Goal: Communication & Community: Answer question/provide support

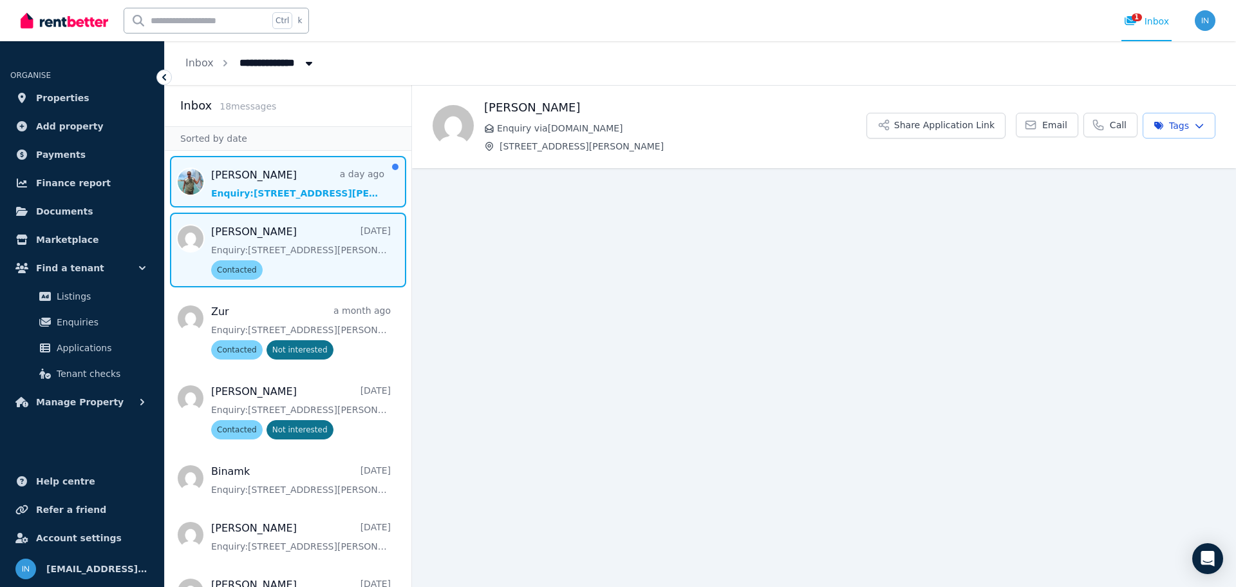
click at [311, 178] on span "Message list" at bounding box center [288, 182] width 247 height 52
